Goal: Information Seeking & Learning: Learn about a topic

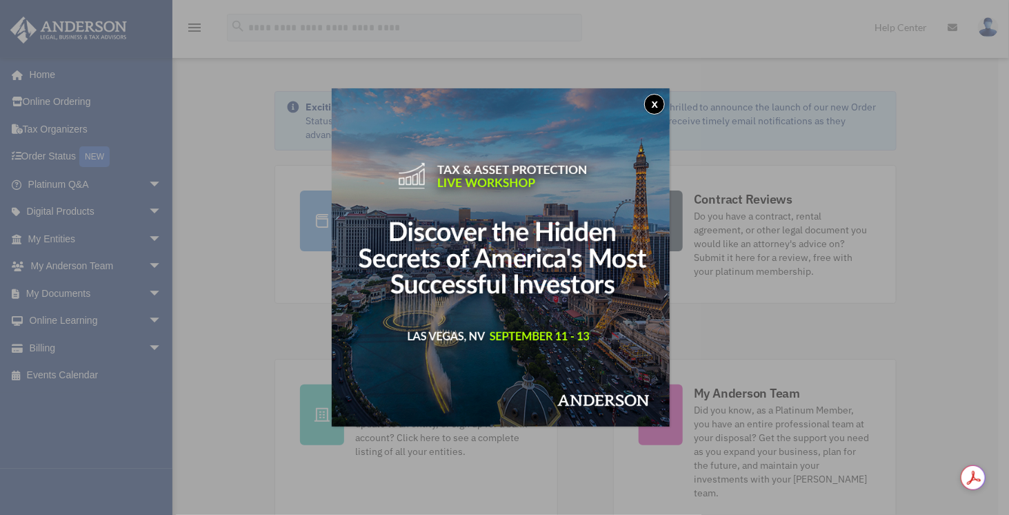
drag, startPoint x: 657, startPoint y: 103, endPoint x: 630, endPoint y: 103, distance: 26.2
click at [657, 103] on button "x" at bounding box center [654, 104] width 21 height 21
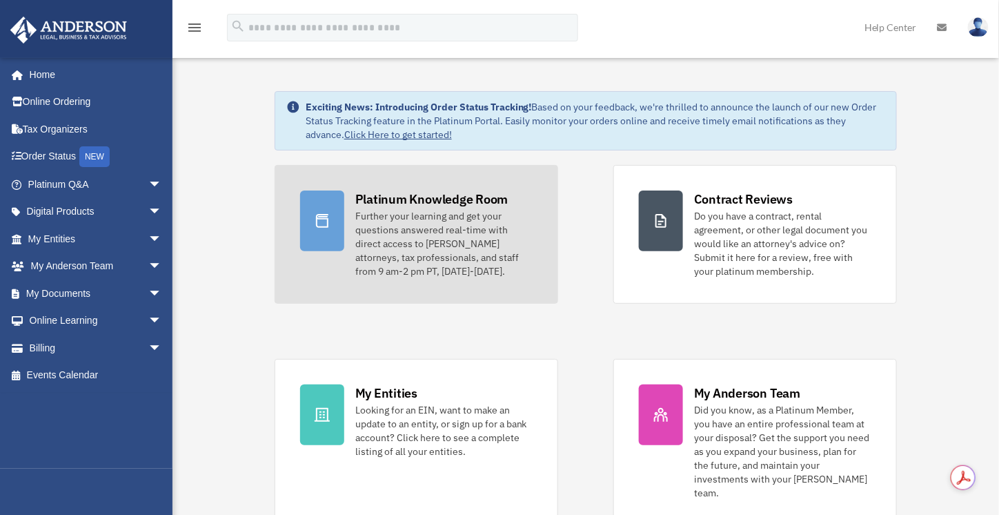
click at [392, 243] on div "Further your learning and get your questions answered real-time with direct acc…" at bounding box center [443, 243] width 177 height 69
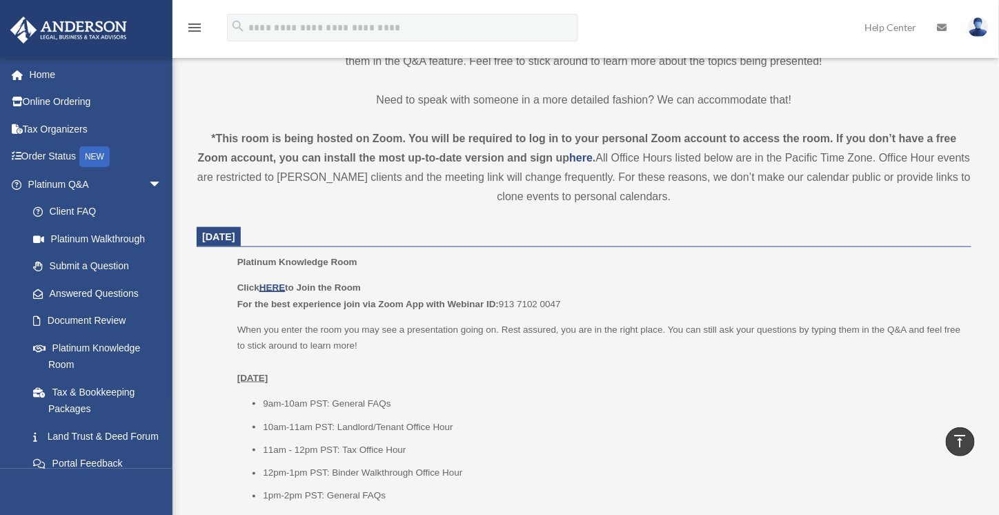
scroll to position [459, 0]
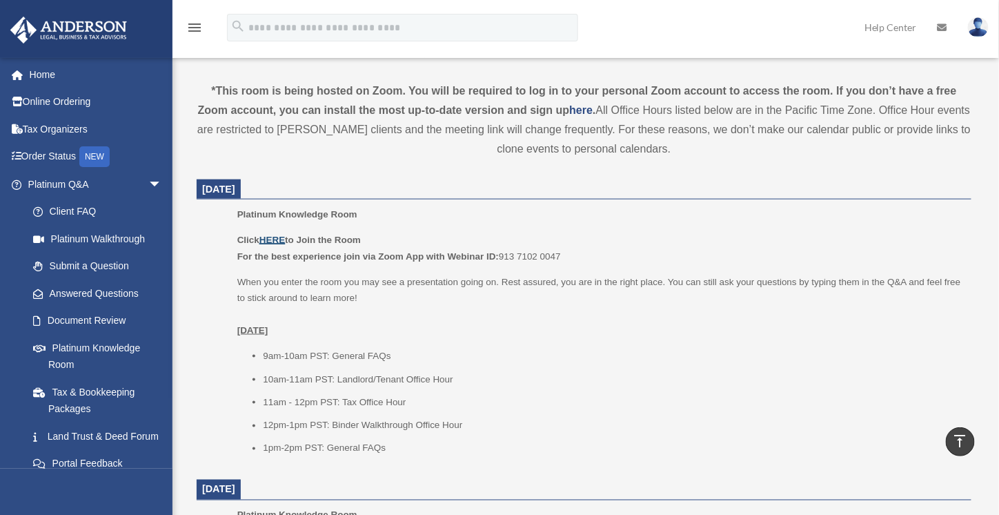
click at [277, 241] on u "HERE" at bounding box center [272, 239] width 26 height 10
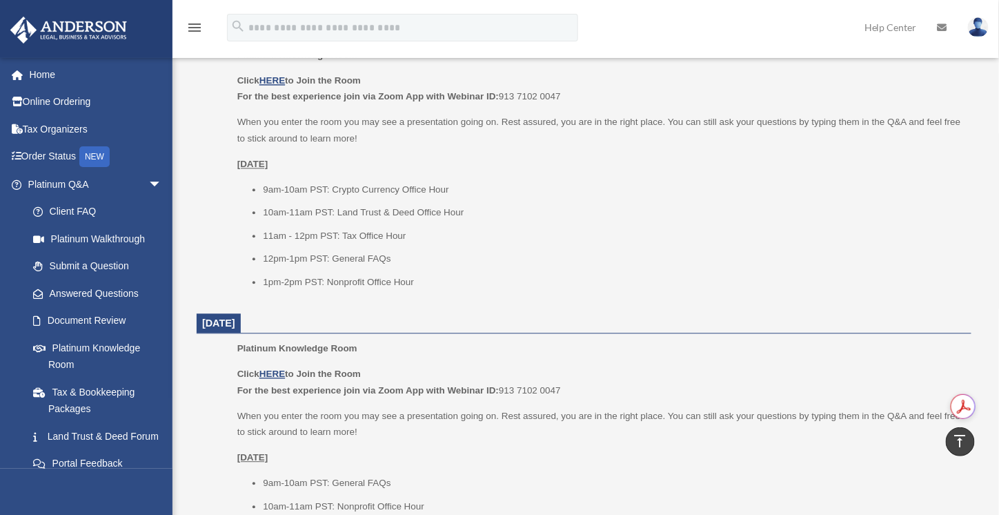
scroll to position [804, 0]
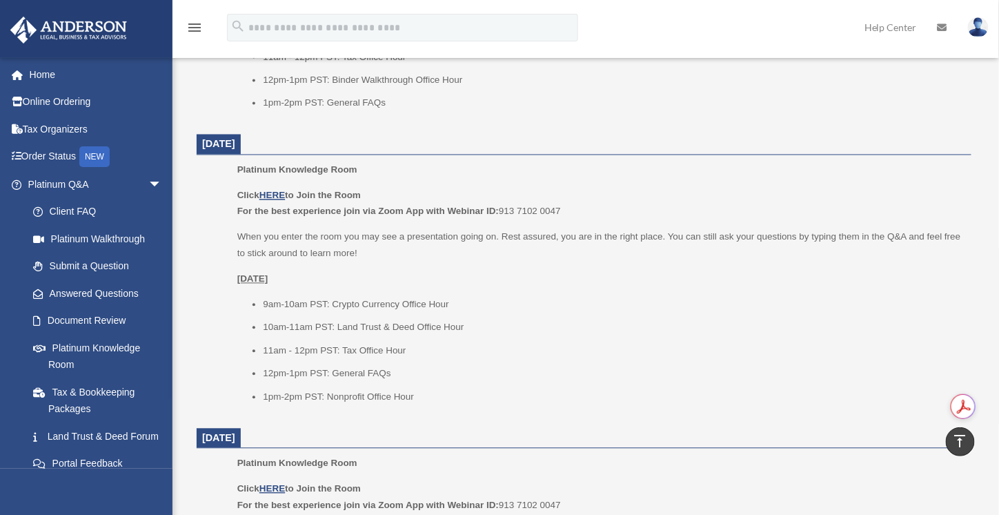
click at [613, 389] on li "1pm-2pm PST: Nonprofit Office Hour" at bounding box center [612, 397] width 699 height 17
